Goal: Task Accomplishment & Management: Use online tool/utility

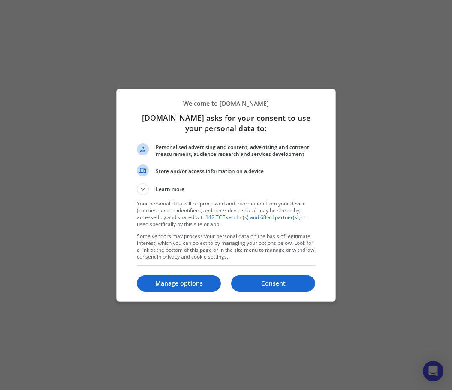
click at [270, 287] on p "Consent" at bounding box center [273, 283] width 84 height 9
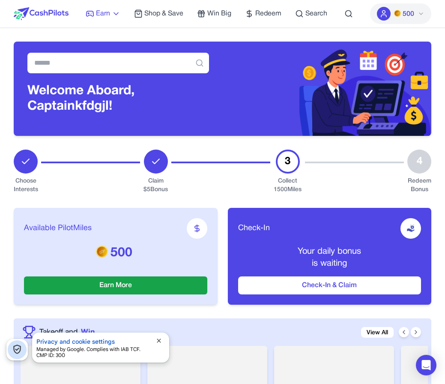
drag, startPoint x: 107, startPoint y: 7, endPoint x: 106, endPoint y: 16, distance: 9.0
click at [107, 7] on div "Earn Play Games Enjoy fun games and earn Try New App Test new app for rewards T…" at bounding box center [207, 13] width 242 height 27
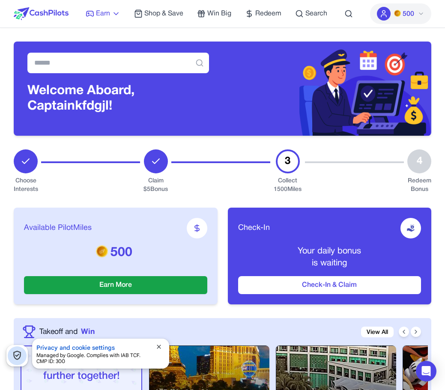
click at [106, 16] on span "Earn" at bounding box center [103, 14] width 14 height 10
